Goal: Task Accomplishment & Management: Use online tool/utility

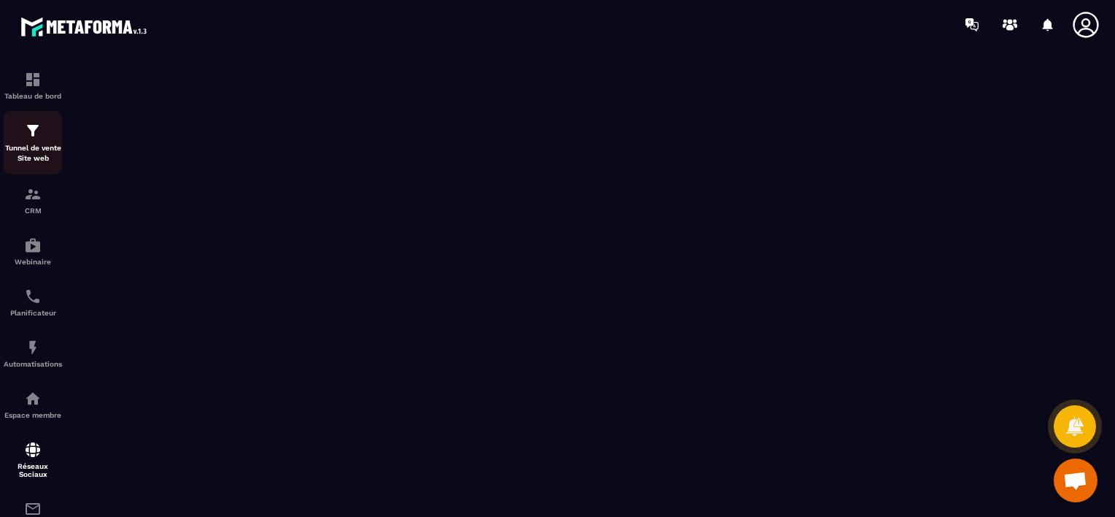
click at [41, 143] on div "Tunnel de vente Site web" at bounding box center [33, 143] width 58 height 42
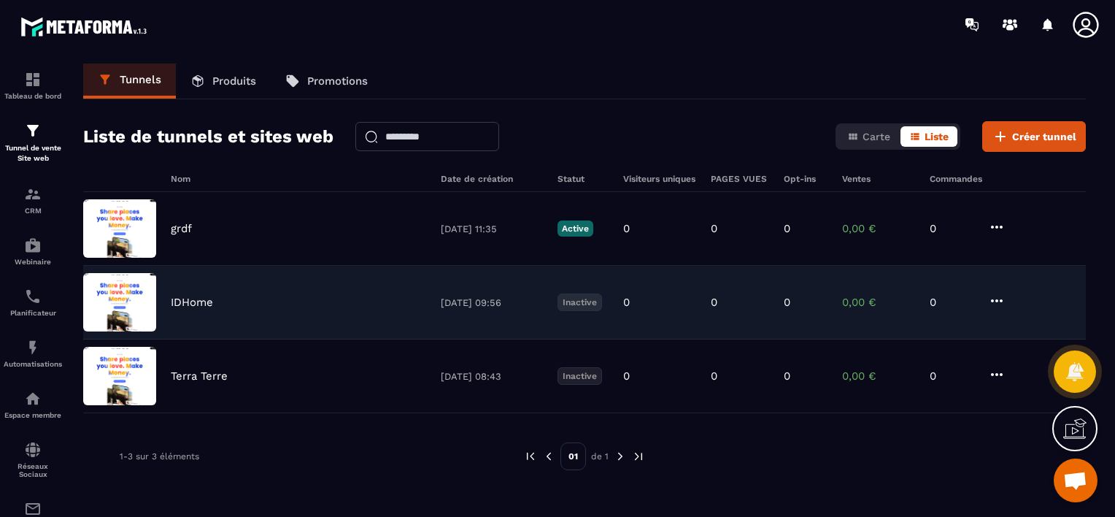
click at [396, 293] on div "IDHome 08/10/2025 09:56 Inactive 0 0 0 0,00 € 0" at bounding box center [584, 303] width 1003 height 74
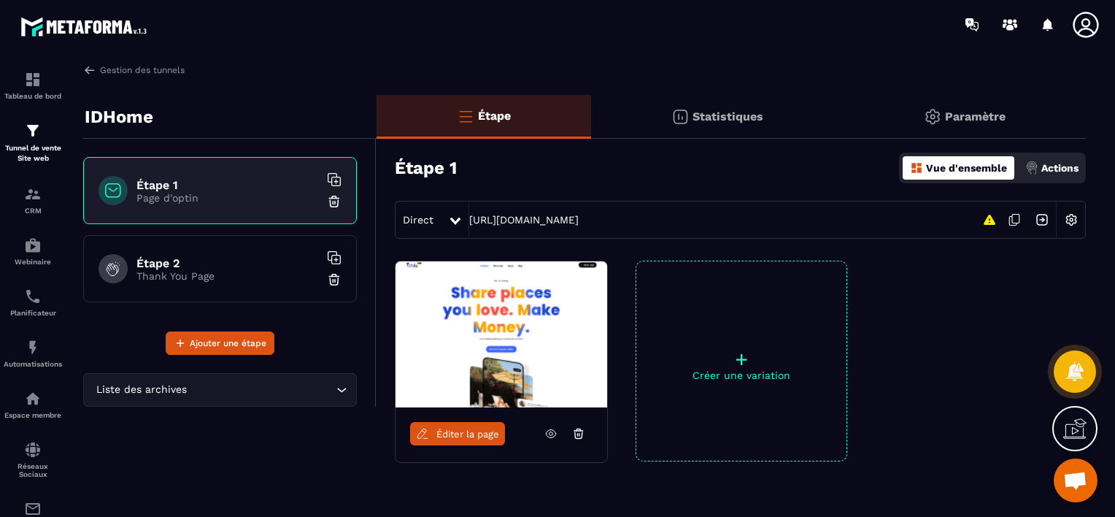
click at [472, 432] on span "Éditer la page" at bounding box center [467, 433] width 63 height 11
